Goal: Information Seeking & Learning: Find specific fact

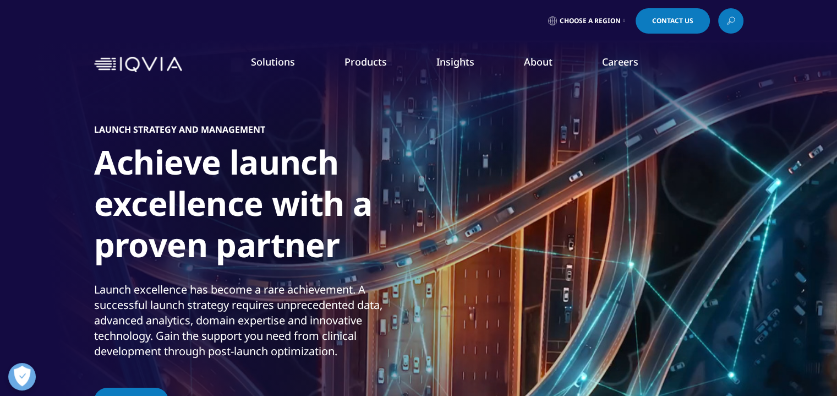
click at [265, 65] on link "Solutions" at bounding box center [273, 61] width 44 height 13
drag, startPoint x: 233, startPoint y: 130, endPoint x: 95, endPoint y: 131, distance: 138.2
click at [95, 131] on h5 "LAUNCH STRATEGY AND MANAGEMENT" at bounding box center [179, 129] width 171 height 11
drag, startPoint x: 264, startPoint y: 129, endPoint x: 90, endPoint y: 135, distance: 173.5
click at [90, 135] on section "Video Player is loading. Play Video Pause Skip Backward Skip Forward Unmute Cur…" at bounding box center [418, 247] width 837 height 495
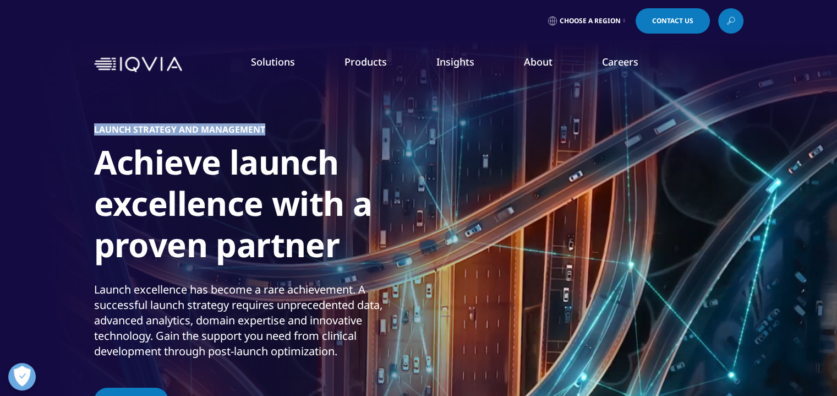
click at [288, 238] on link "Patient Insights for HCP Engagement​" at bounding box center [324, 240] width 194 height 12
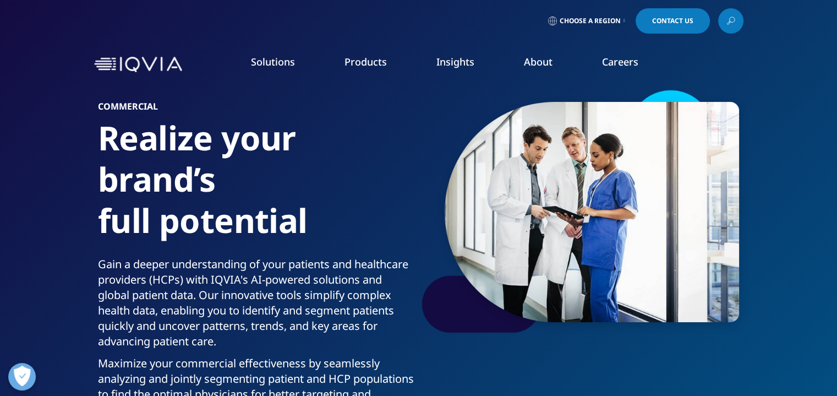
click at [730, 25] on icon at bounding box center [731, 21] width 9 height 14
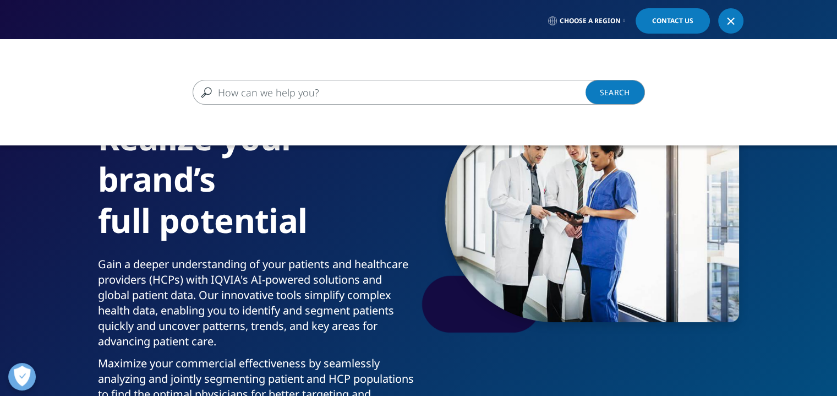
click at [469, 94] on input "Search" at bounding box center [403, 92] width 421 height 25
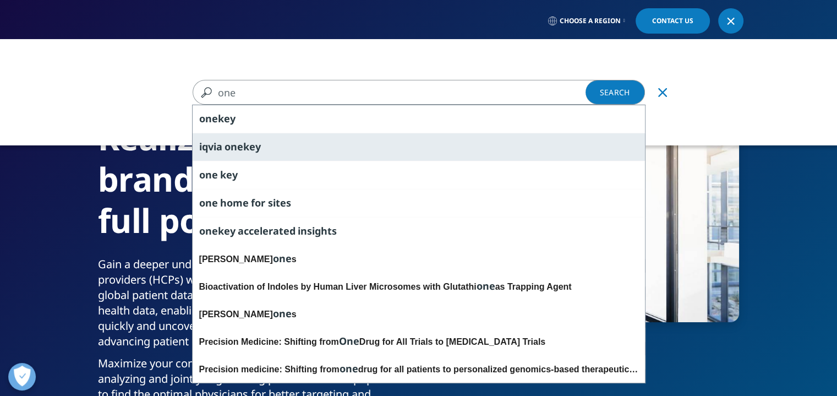
type input "one"
click at [248, 146] on span "key" at bounding box center [252, 146] width 18 height 13
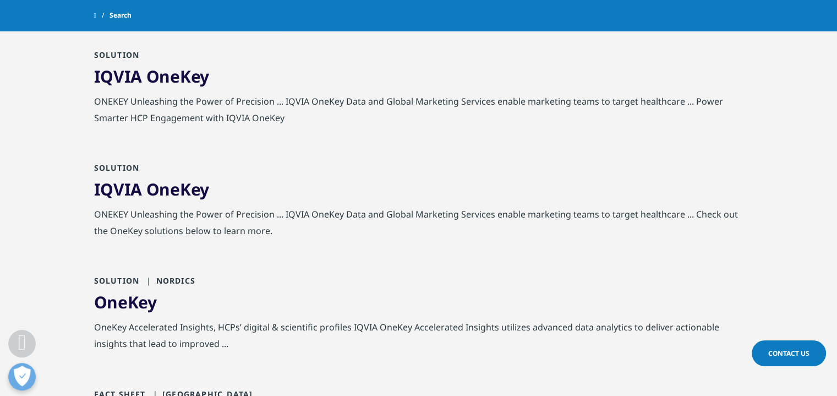
scroll to position [255, 0]
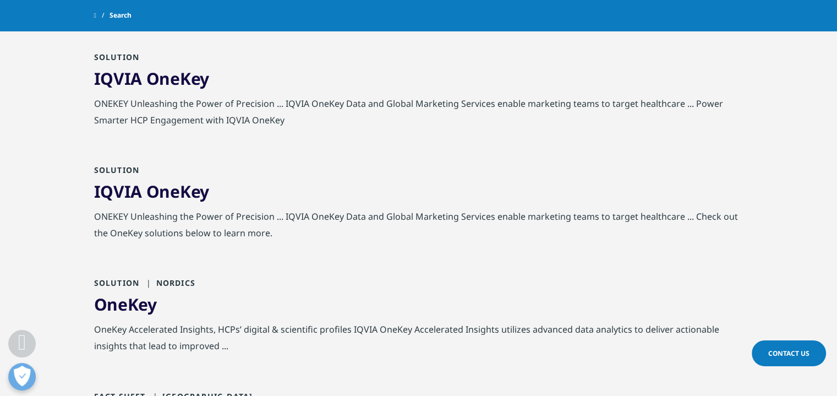
click at [132, 18] on span "Search" at bounding box center [121, 16] width 22 height 20
drag, startPoint x: 135, startPoint y: 15, endPoint x: 155, endPoint y: 20, distance: 21.0
click at [120, 17] on span "Search" at bounding box center [121, 16] width 22 height 20
drag, startPoint x: 162, startPoint y: 17, endPoint x: 201, endPoint y: 17, distance: 39.6
click at [115, 18] on div "Search" at bounding box center [419, 16] width 650 height 20
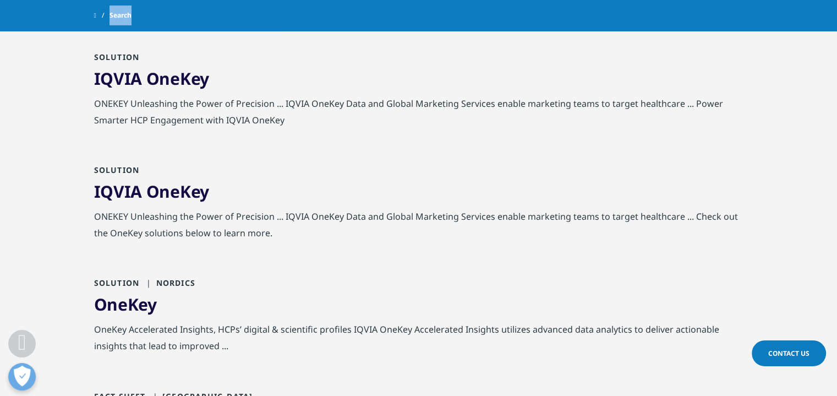
click at [130, 9] on span "Search" at bounding box center [121, 16] width 22 height 20
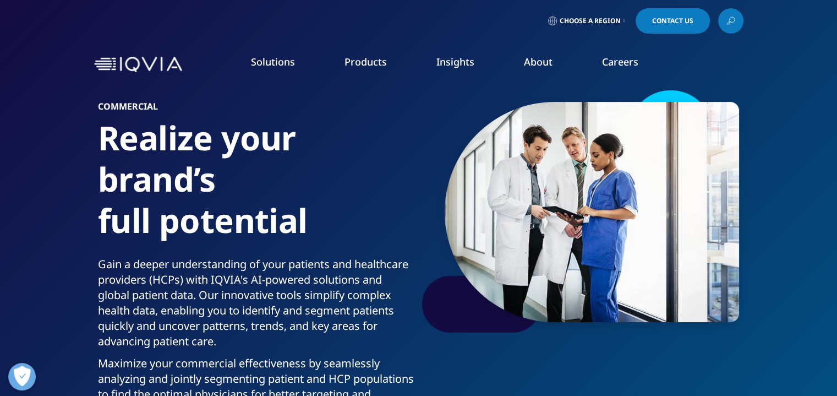
click at [732, 13] on link at bounding box center [730, 20] width 25 height 25
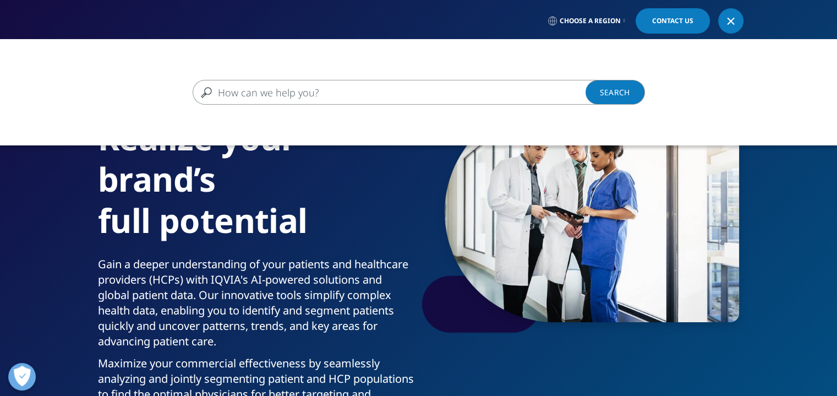
click at [400, 85] on input "Search" at bounding box center [403, 92] width 421 height 25
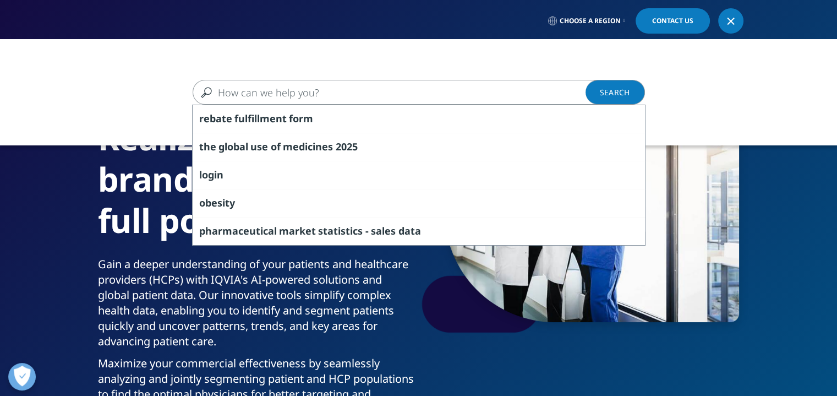
paste input "IQVIA Plantrak"
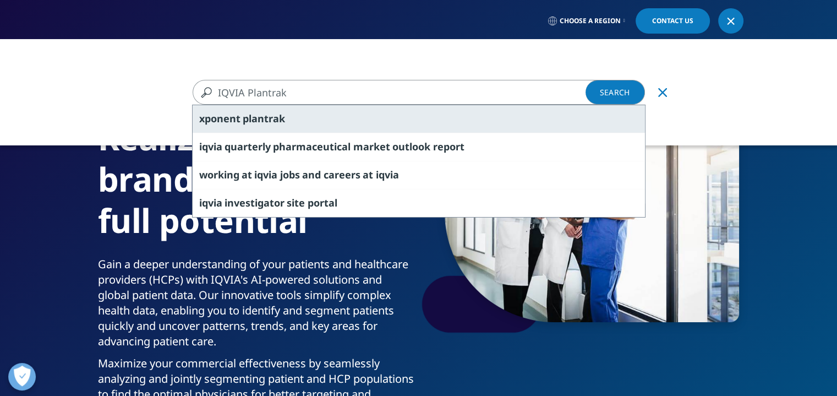
type input "IQVIA Plantrak"
click at [257, 119] on span "plantrak" at bounding box center [264, 118] width 42 height 13
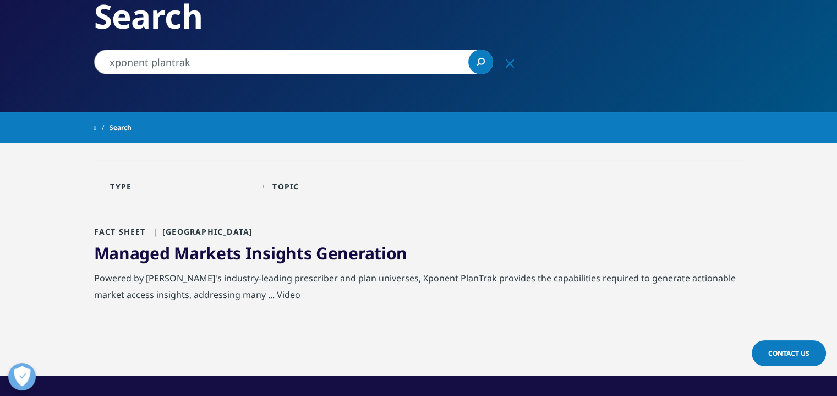
scroll to position [112, 0]
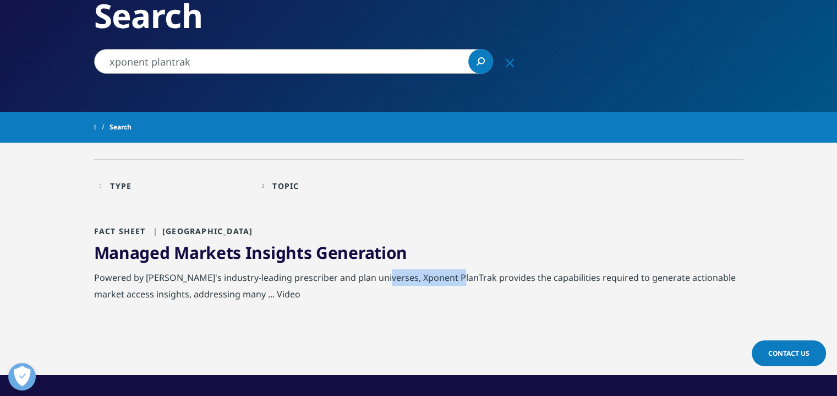
drag, startPoint x: 447, startPoint y: 278, endPoint x: 375, endPoint y: 280, distance: 72.1
click at [375, 280] on div "Powered by [PERSON_NAME]'s industry-leading prescriber and plan universes, Xpon…" at bounding box center [419, 288] width 650 height 39
copy div "Xponent PlanTrak"
click at [387, 66] on input "xponent plantrak" at bounding box center [293, 61] width 399 height 25
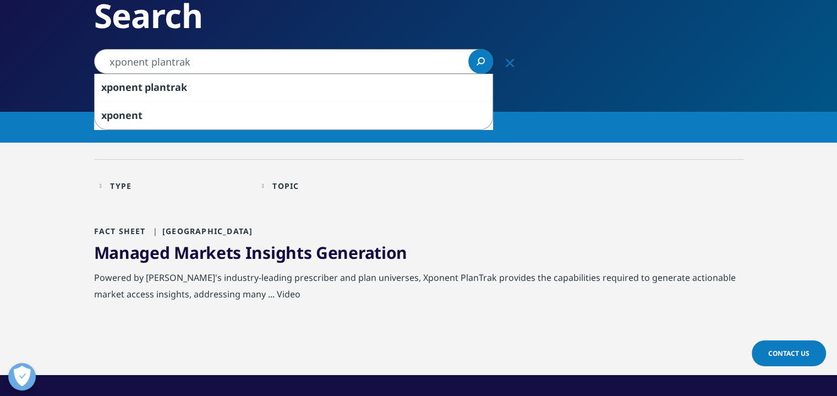
drag, startPoint x: 387, startPoint y: 66, endPoint x: 0, endPoint y: 43, distance: 387.6
click at [0, 43] on div "Clear Search Loading Choose a Region Contact Us" at bounding box center [418, 272] width 837 height 769
paste input "IQVIA consent tool"
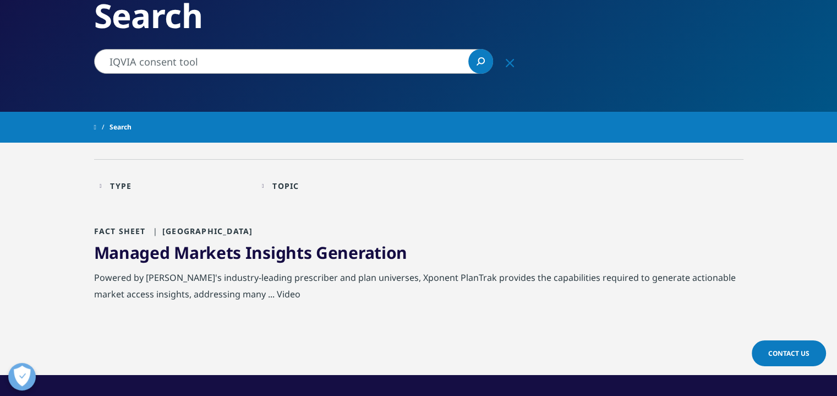
type input "IQVIA consent tool"
click at [478, 66] on link "Search Loading" at bounding box center [480, 61] width 25 height 25
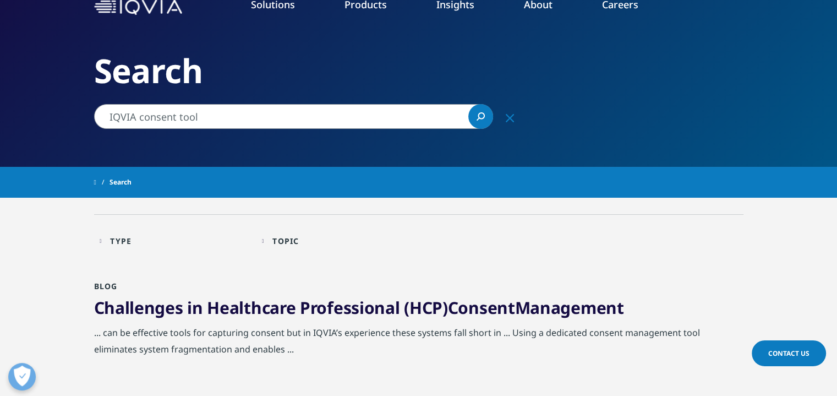
scroll to position [16, 0]
